Goal: Task Accomplishment & Management: Manage account settings

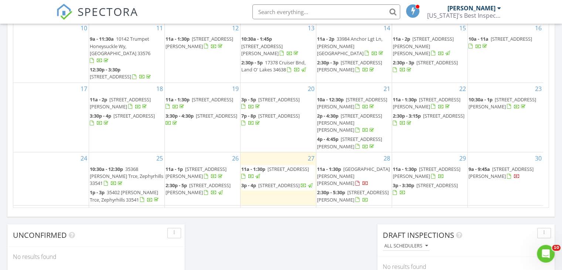
scroll to position [464, 0]
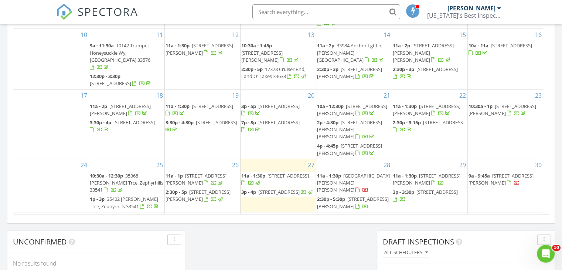
click at [270, 188] on span "10330 Banyan Breeze Blvd, Land O Lakes 34638" at bounding box center [278, 191] width 41 height 7
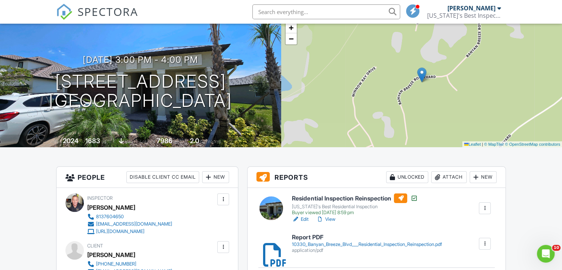
scroll to position [148, 0]
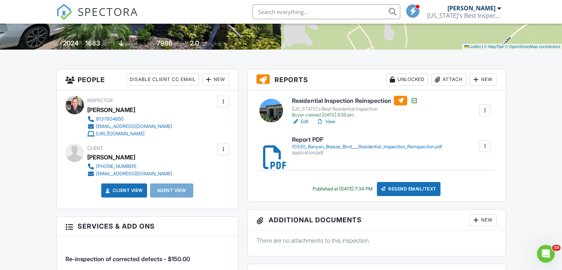
click at [487, 144] on div at bounding box center [484, 145] width 7 height 7
click at [487, 162] on link "Delete" at bounding box center [479, 166] width 27 height 8
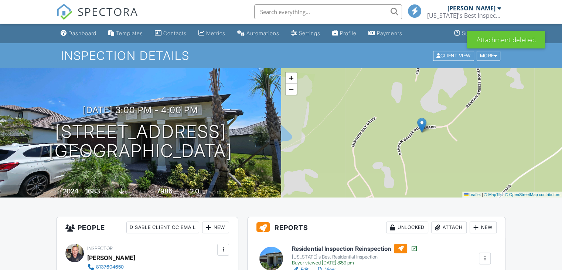
click at [348, 248] on h6 "Residential Inspection Reinspection" at bounding box center [355, 248] width 126 height 10
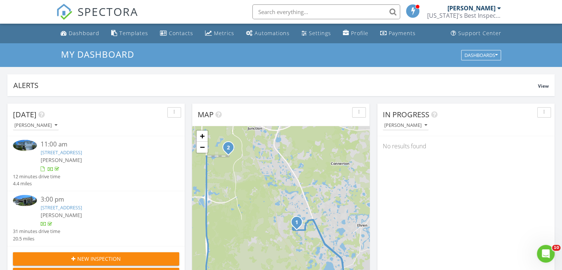
click at [82, 207] on link "10330 Banyan Breeze Blvd, Land O Lakes, Fl 34638" at bounding box center [61, 207] width 41 height 7
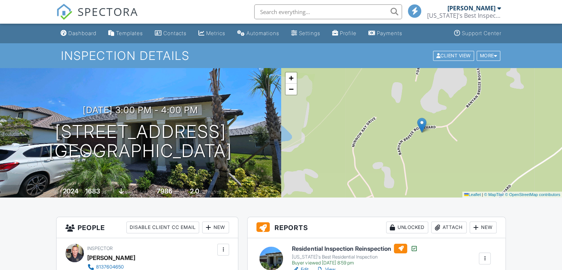
click at [457, 226] on div "Attach" at bounding box center [448, 227] width 35 height 12
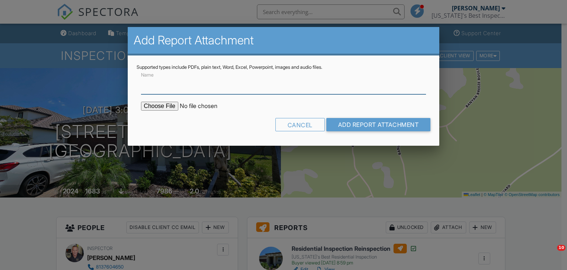
click at [155, 85] on input "Name" at bounding box center [283, 85] width 285 height 18
type input "Summary for Builder"
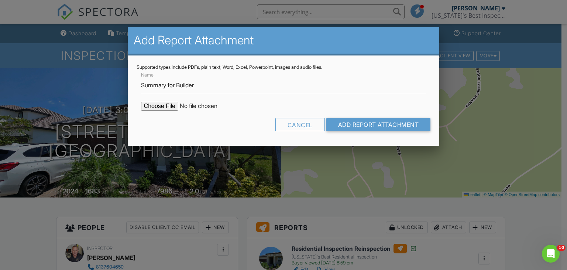
click at [167, 106] on input "file" at bounding box center [204, 106] width 126 height 9
type input "C:\fakepath\10330_Banyan_Breeze_Blvd___Residential_Inspection_Reinspection (1).…"
click at [357, 129] on input "Add Report Attachment" at bounding box center [378, 124] width 104 height 13
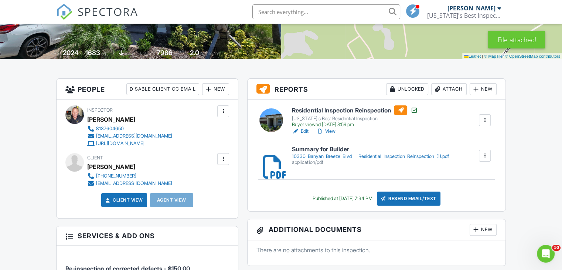
click at [324, 150] on h6 "Summary for Builder" at bounding box center [370, 149] width 157 height 7
click at [416, 203] on div "Resend Email/Text" at bounding box center [409, 198] width 64 height 14
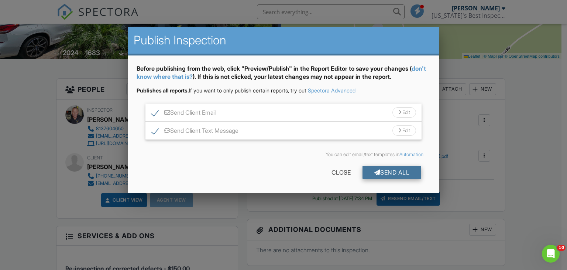
click at [398, 173] on div "Send All" at bounding box center [392, 171] width 59 height 13
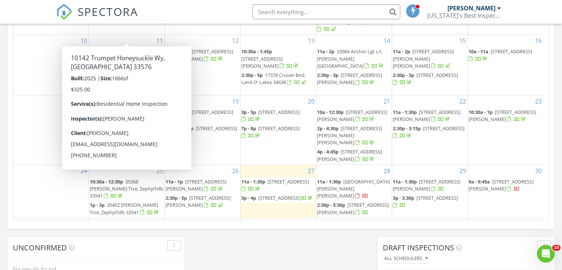
scroll to position [458, 0]
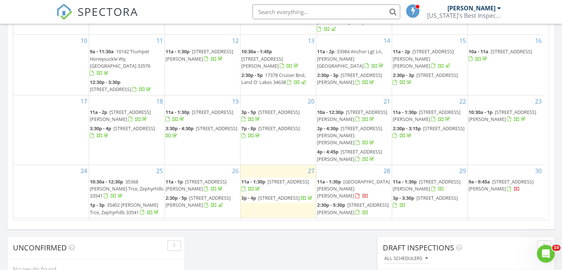
click at [355, 201] on span "[STREET_ADDRESS][PERSON_NAME]" at bounding box center [353, 208] width 72 height 14
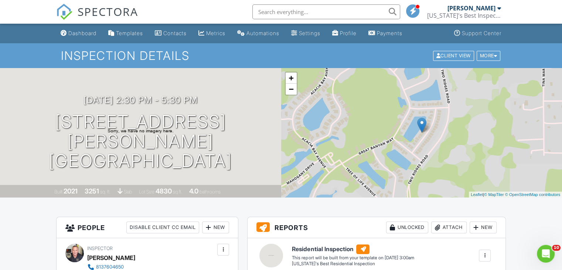
click at [84, 31] on div "Dashboard" at bounding box center [82, 33] width 28 height 6
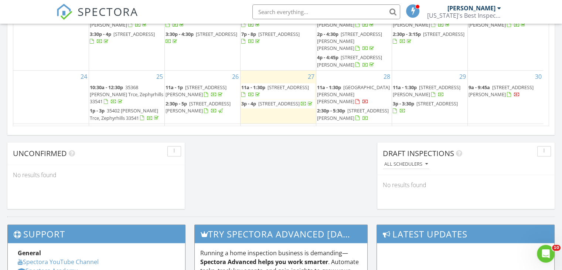
scroll to position [508, 0]
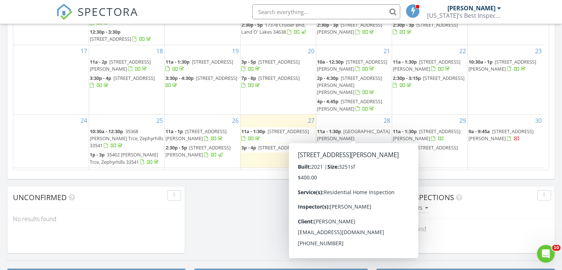
click at [356, 151] on span "[STREET_ADDRESS][PERSON_NAME]" at bounding box center [353, 158] width 72 height 14
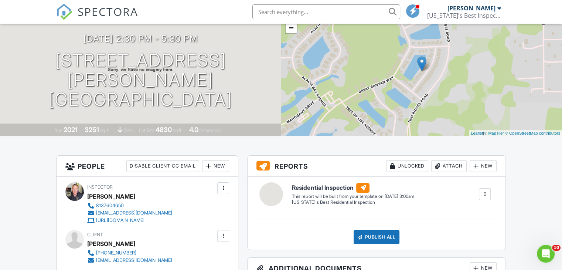
scroll to position [62, 0]
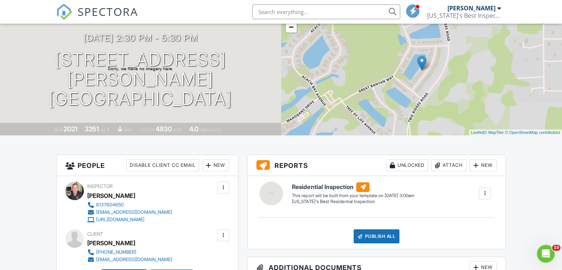
click at [486, 194] on div at bounding box center [484, 192] width 7 height 7
click at [468, 215] on div "Build Now" at bounding box center [470, 214] width 36 height 9
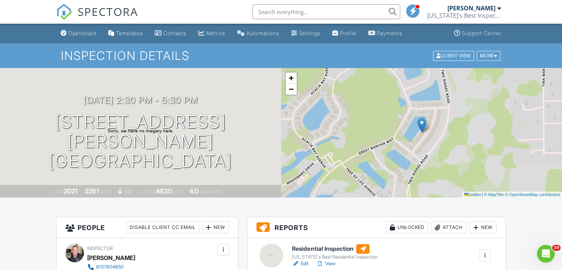
click at [271, 256] on div at bounding box center [271, 255] width 24 height 24
click at [302, 250] on h6 "Residential Inspection" at bounding box center [334, 249] width 85 height 10
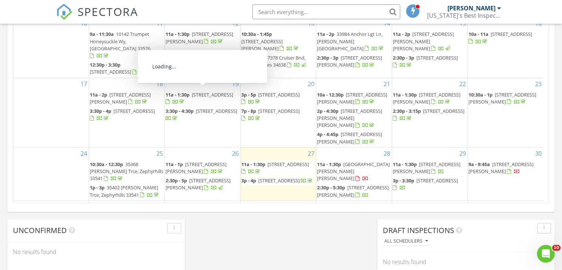
scroll to position [476, 0]
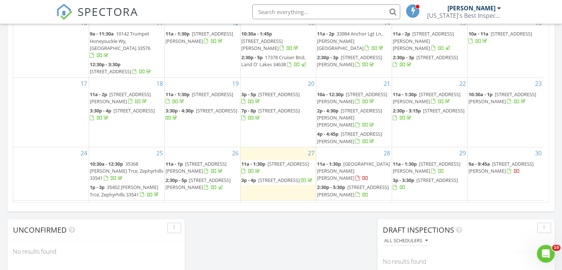
click at [277, 160] on span "7650 Broad River Ave, Land O' Lakes 34638" at bounding box center [287, 163] width 41 height 7
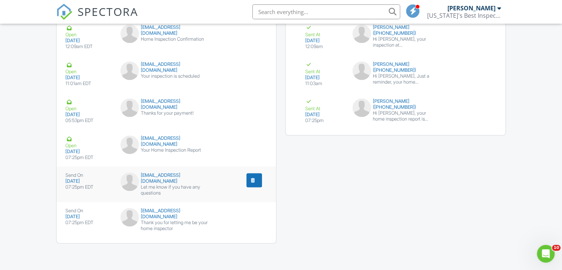
click at [251, 183] on div "submit" at bounding box center [252, 179] width 7 height 7
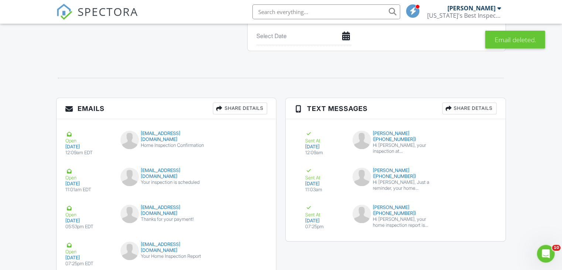
scroll to position [876, 0]
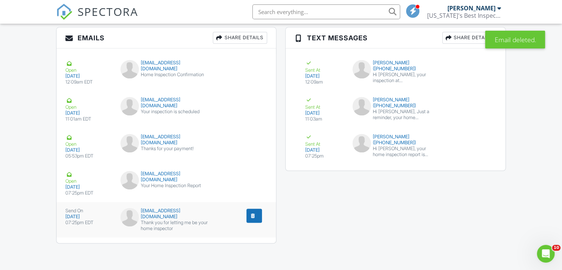
click at [253, 215] on div "submit" at bounding box center [252, 215] width 7 height 7
